Goal: Task Accomplishment & Management: Manage account settings

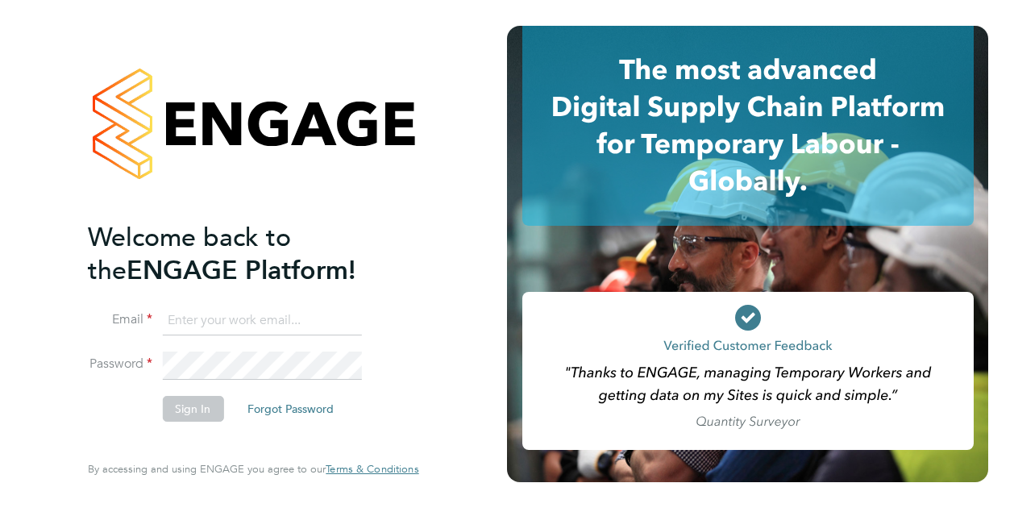
click at [218, 315] on input at bounding box center [261, 320] width 199 height 29
type input "liam.haddon@vistry.co.uk"
click at [191, 404] on button "Sign In" at bounding box center [192, 409] width 61 height 26
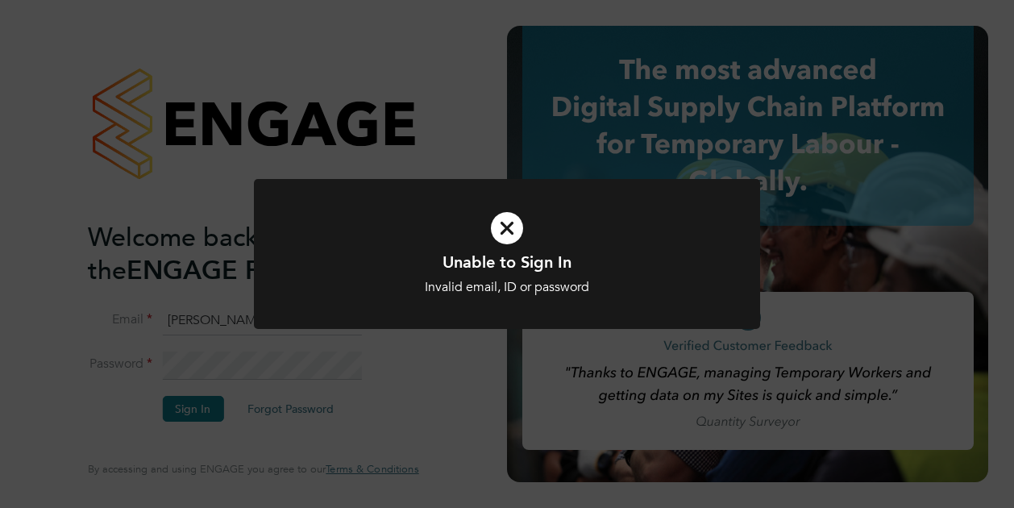
click at [384, 363] on div "Unable to Sign In Invalid email, ID or password Cancel Okay" at bounding box center [507, 254] width 1014 height 508
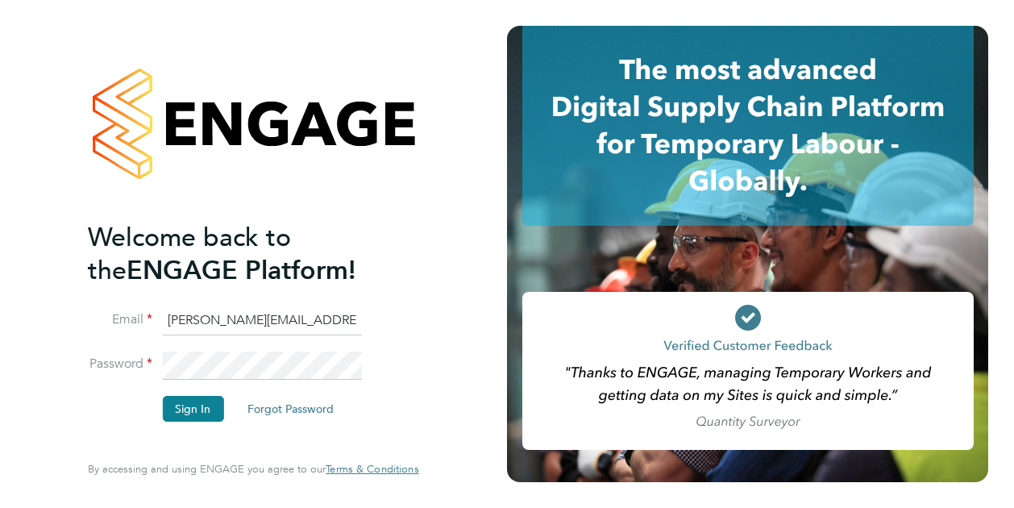
click at [64, 347] on div "Welcome back to the ENGAGE Platform! Email liam.haddon@vistry.co.uk Password Si…" at bounding box center [253, 254] width 395 height 508
click at [193, 409] on button "Sign In" at bounding box center [192, 409] width 61 height 26
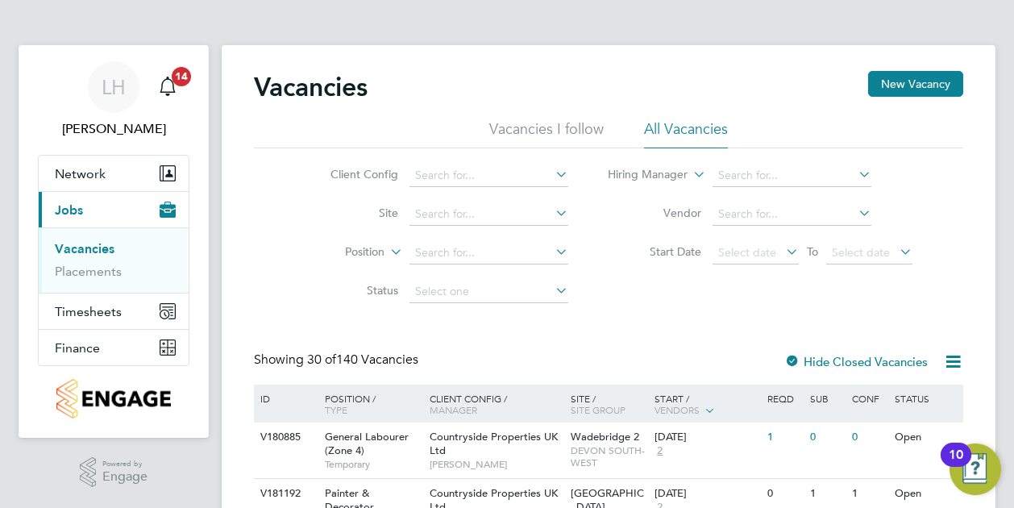
drag, startPoint x: 694, startPoint y: 235, endPoint x: 675, endPoint y: 317, distance: 84.3
click at [684, 351] on div "Showing 30 of 140 Vacancies Hide Closed Vacancies" at bounding box center [608, 367] width 709 height 33
click at [482, 207] on input at bounding box center [488, 214] width 159 height 23
click at [435, 233] on li "Stone Walk - Seab ridge" at bounding box center [489, 236] width 160 height 22
type input "Stone Walk - Seabridge"
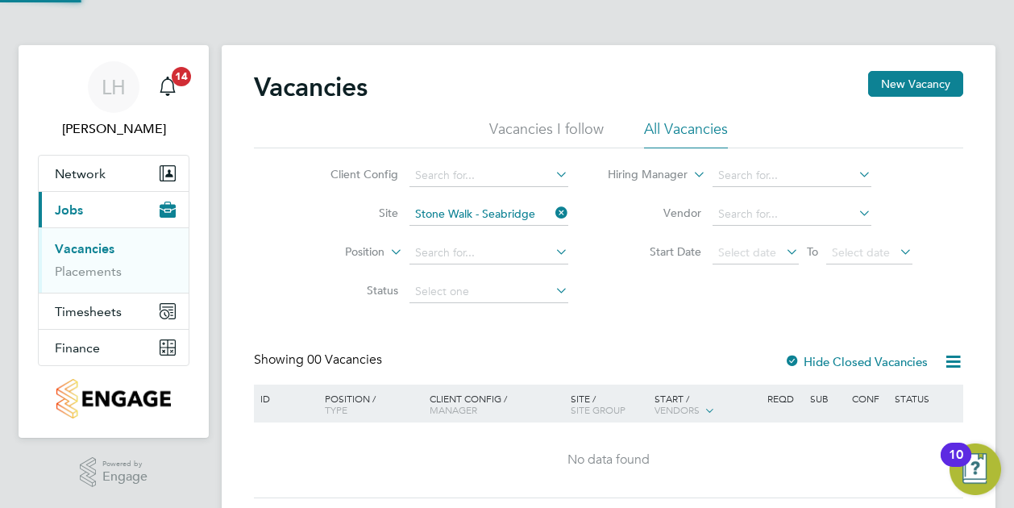
scroll to position [48, 0]
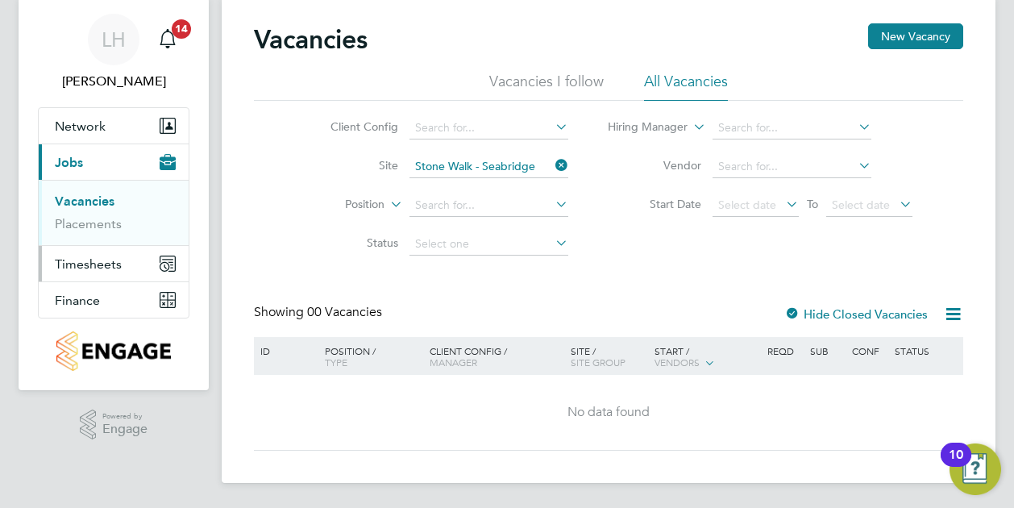
click at [89, 261] on span "Timesheets" at bounding box center [88, 263] width 67 height 15
click at [102, 231] on link "Timesheets" at bounding box center [88, 237] width 67 height 15
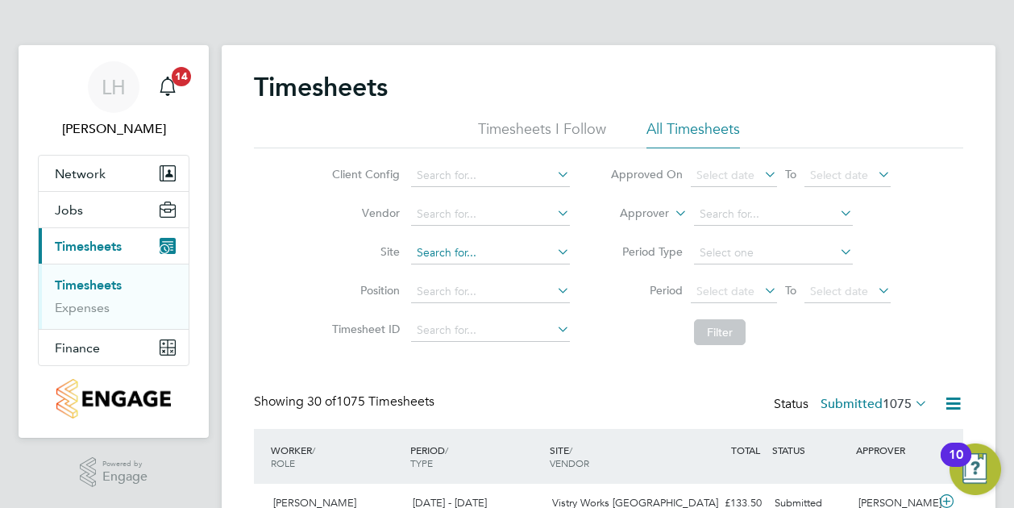
click at [428, 252] on input at bounding box center [490, 253] width 159 height 23
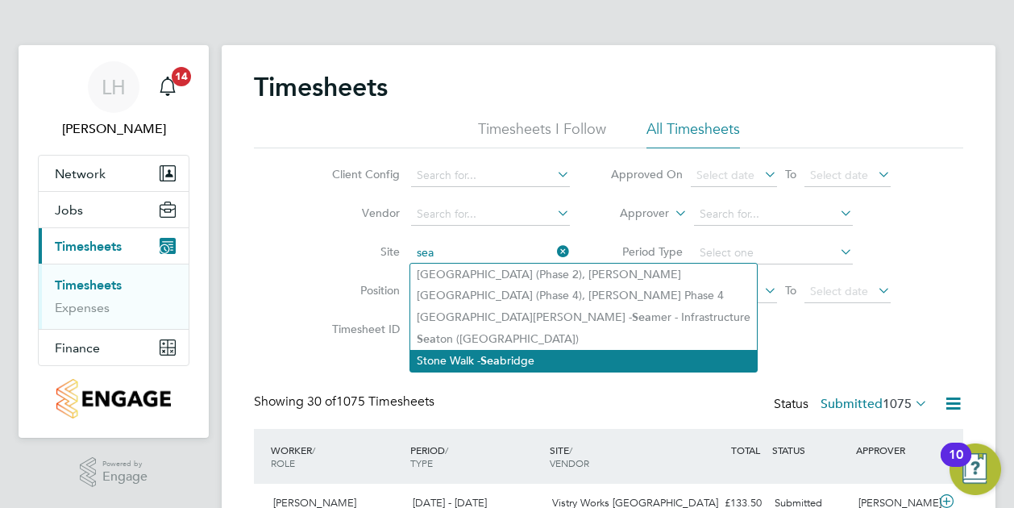
click at [460, 354] on li "Stone Walk - Sea bridge" at bounding box center [583, 361] width 347 height 22
type input "Stone Walk - Seabridge"
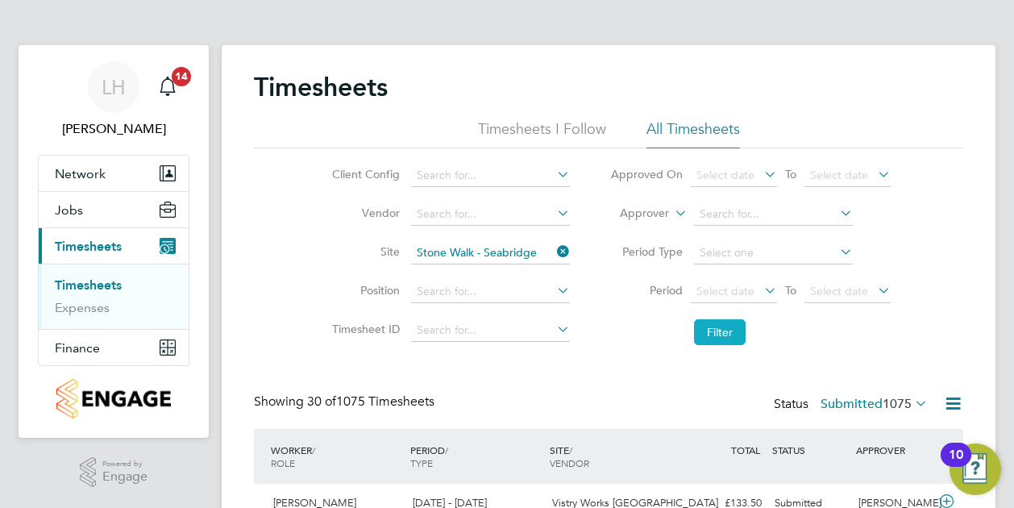
click at [717, 325] on button "Filter" at bounding box center [720, 332] width 52 height 26
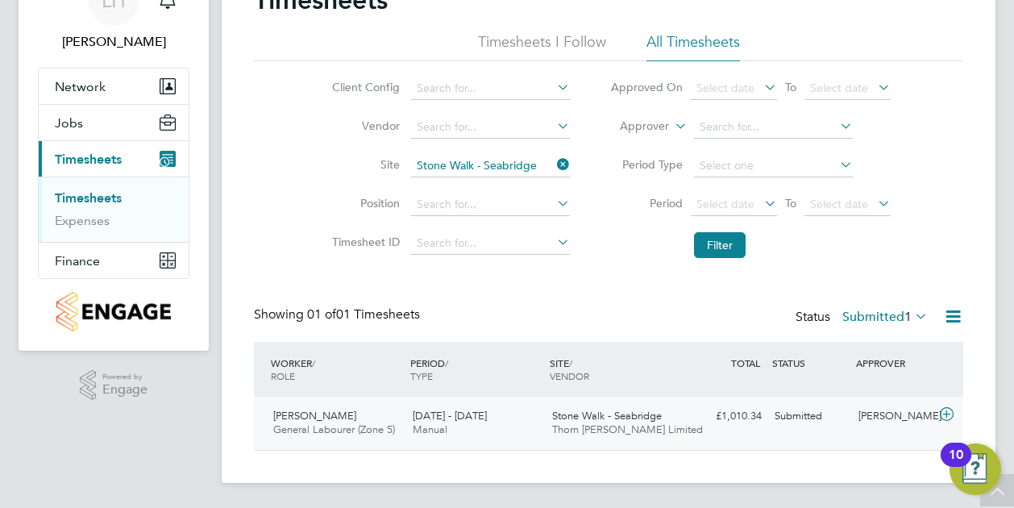
click at [708, 412] on div "£1,010.34 Submitted" at bounding box center [726, 416] width 84 height 27
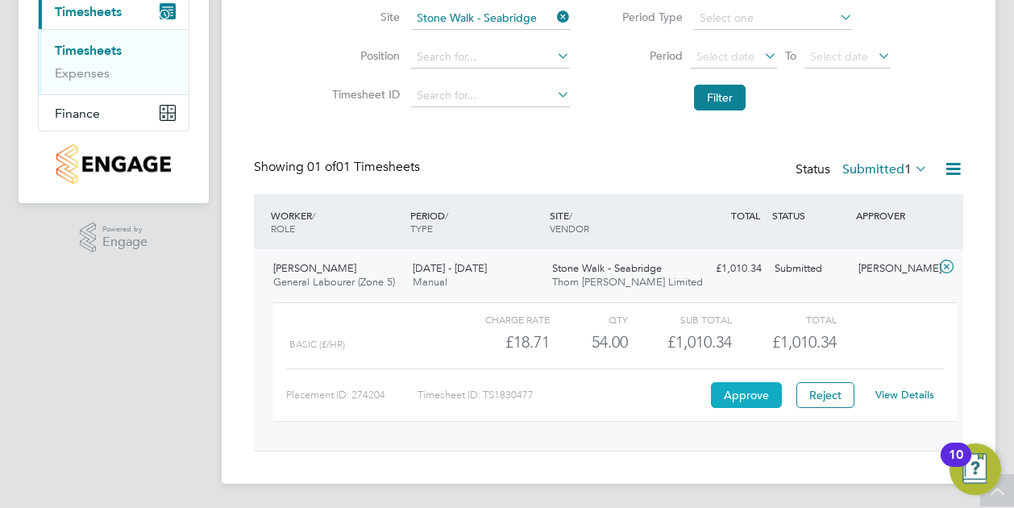
click at [731, 401] on button "Approve" at bounding box center [746, 395] width 71 height 26
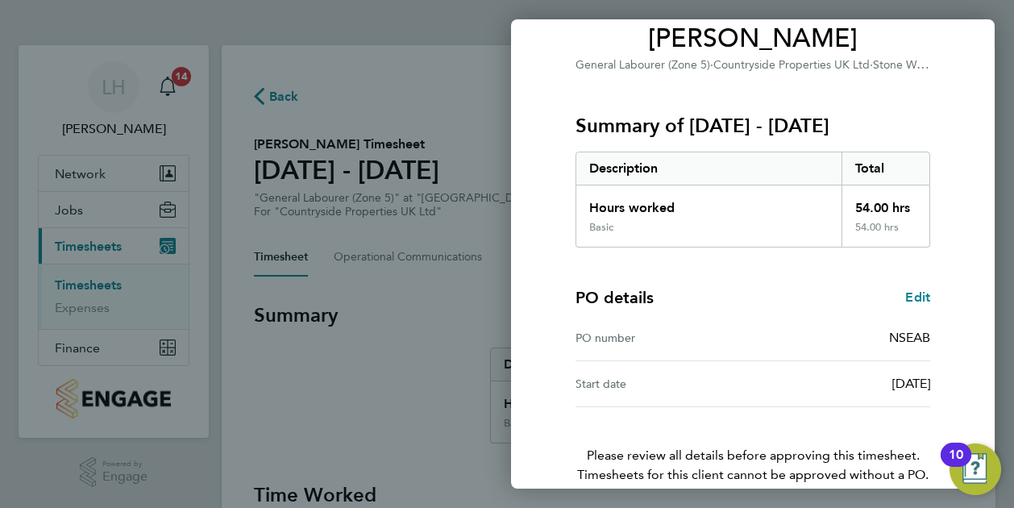
scroll to position [217, 0]
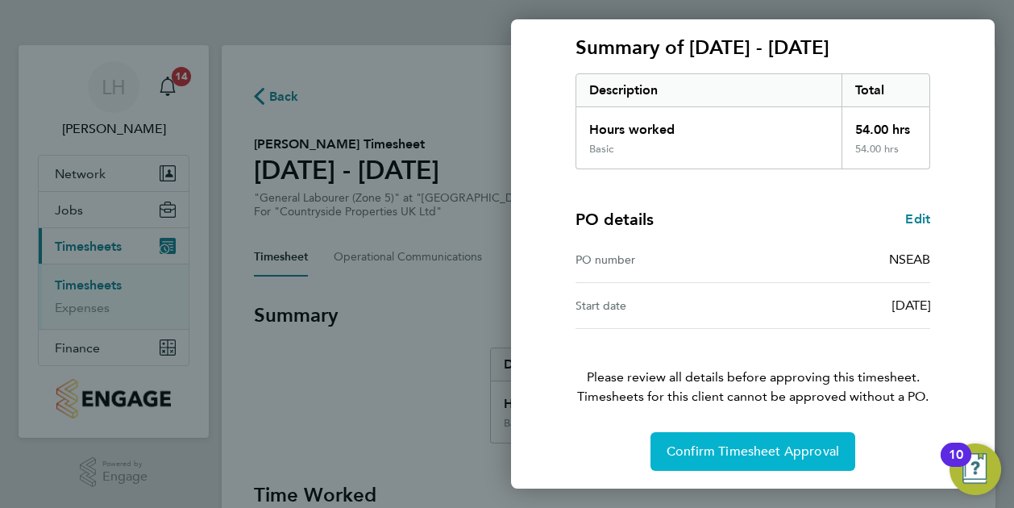
click at [741, 440] on button "Confirm Timesheet Approval" at bounding box center [752, 451] width 205 height 39
